Goal: Task Accomplishment & Management: Check status

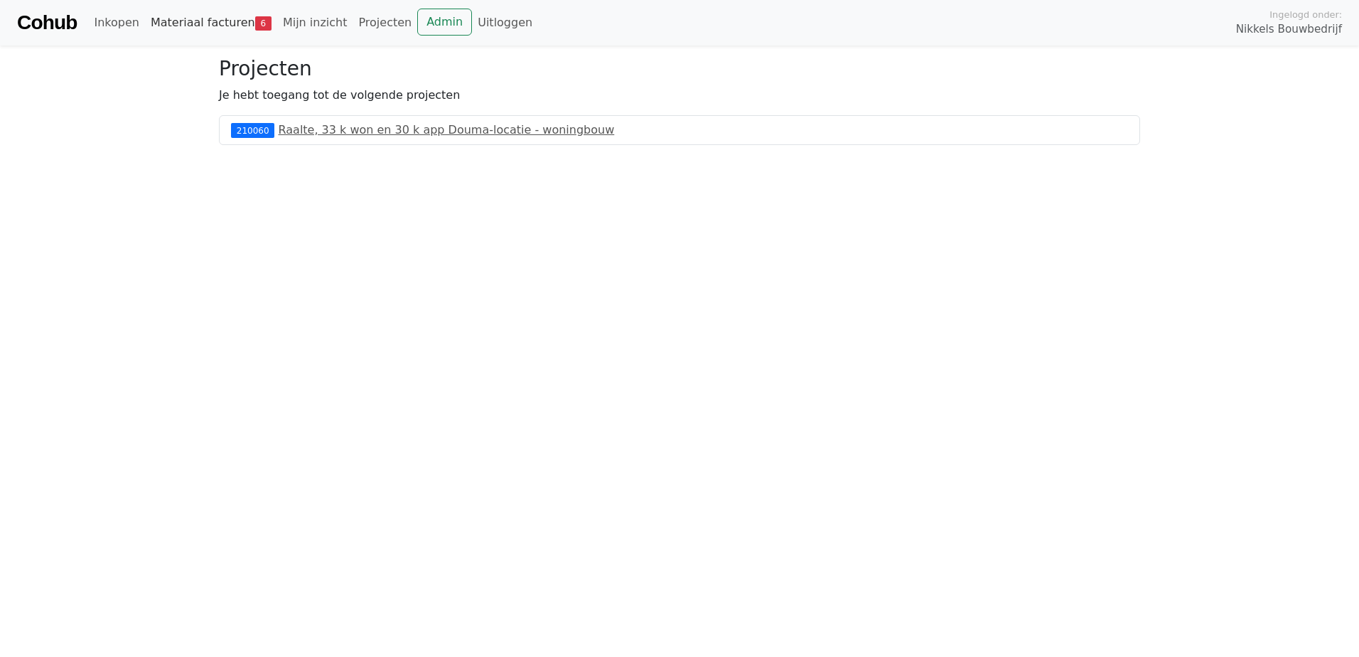
click at [224, 28] on link "Materiaal facturen 6" at bounding box center [211, 23] width 132 height 28
